Goal: Task Accomplishment & Management: Use online tool/utility

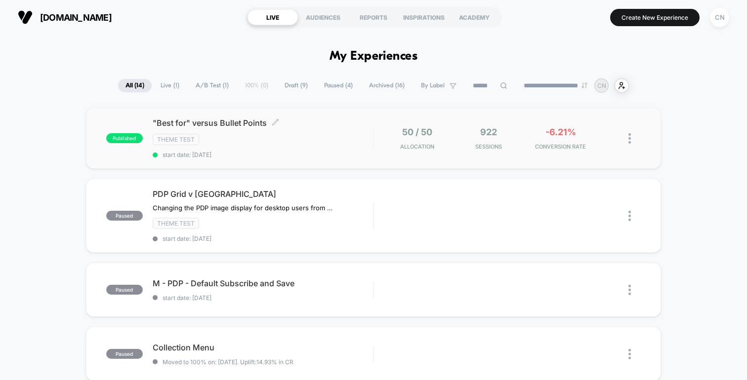
click at [228, 121] on span ""Best for" versus Bullet Points Click to edit experience details" at bounding box center [263, 123] width 220 height 10
